Goal: Information Seeking & Learning: Learn about a topic

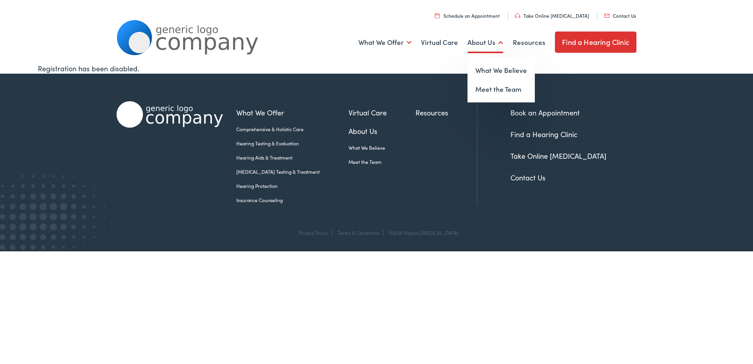
click at [476, 44] on link "About Us" at bounding box center [485, 42] width 36 height 29
click at [481, 85] on link "Meet the Team" at bounding box center [500, 89] width 67 height 19
